Goal: Browse casually

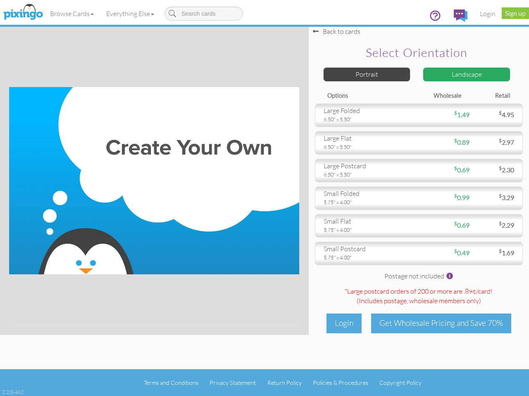
click at [264, 198] on img at bounding box center [154, 180] width 290 height 187
click at [72, 14] on link "Browse Cards" at bounding box center [72, 13] width 56 height 21
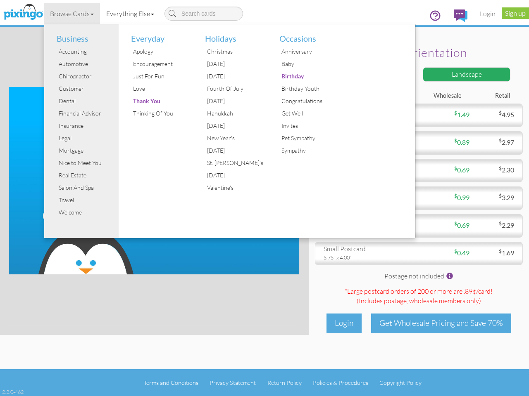
click at [132, 14] on link "Everything Else" at bounding box center [130, 13] width 60 height 21
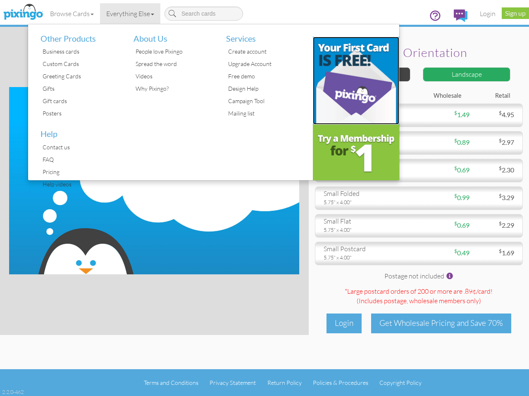
click at [367, 74] on img at bounding box center [356, 81] width 87 height 88
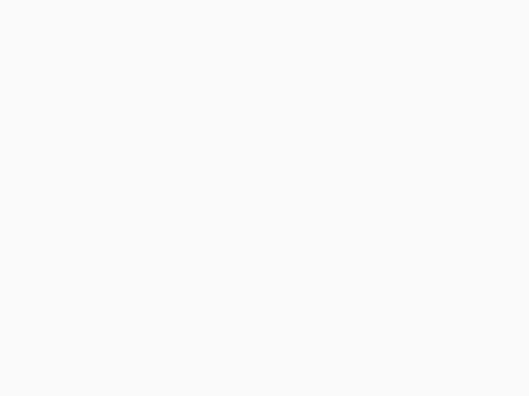
click at [466, 74] on body at bounding box center [264, 198] width 529 height 396
click at [418, 115] on body at bounding box center [264, 198] width 529 height 396
click at [418, 143] on body at bounding box center [264, 198] width 529 height 396
click at [418, 171] on body at bounding box center [264, 198] width 529 height 396
click at [418, 198] on body at bounding box center [264, 198] width 529 height 396
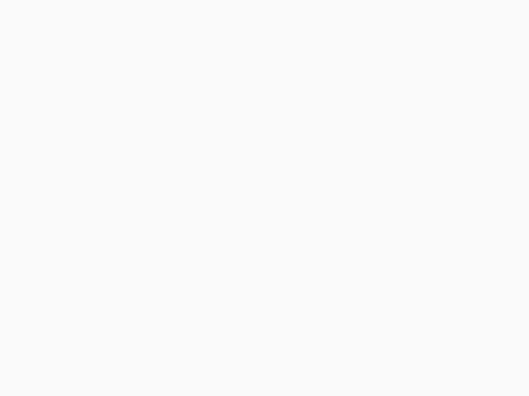
click at [418, 226] on body at bounding box center [264, 198] width 529 height 396
